Goal: Browse casually

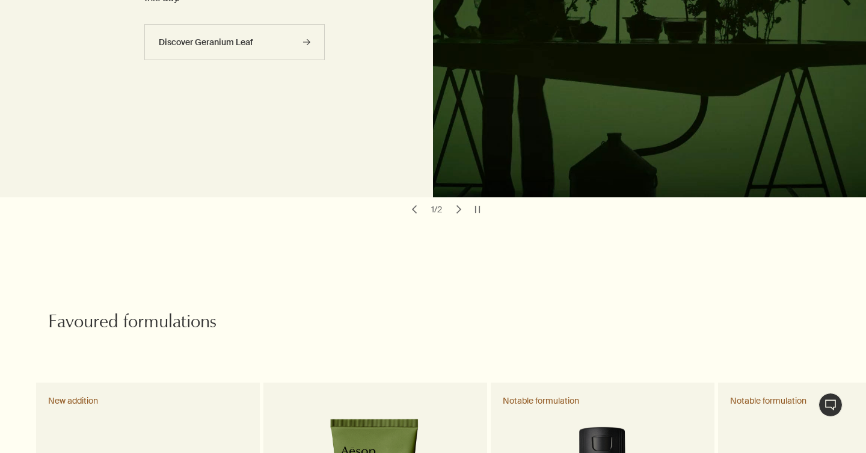
scroll to position [306, 0]
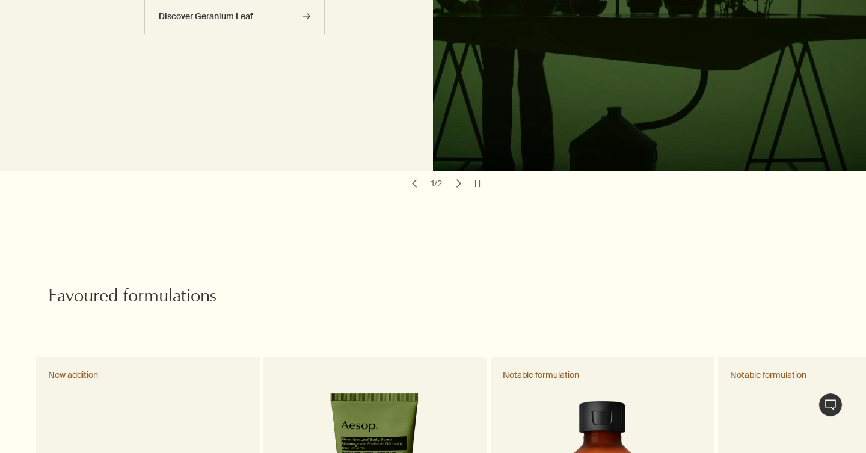
click at [840, 452] on div at bounding box center [433, 453] width 866 height 0
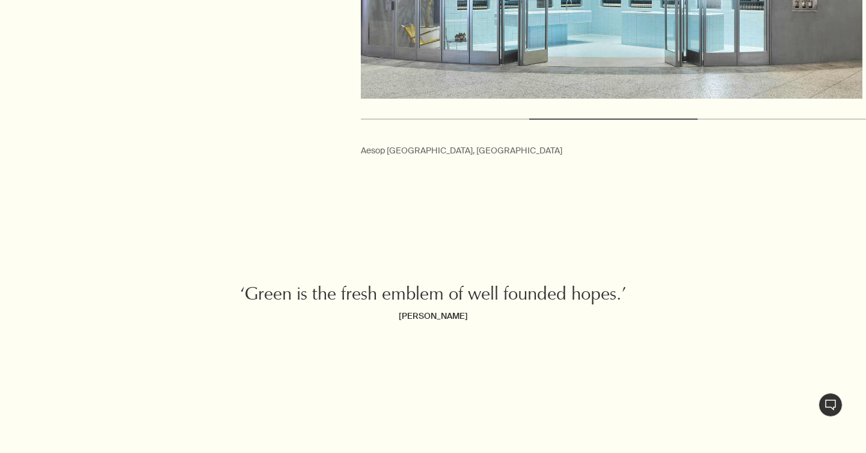
scroll to position [2849, 0]
